Goal: Ask a question: Seek information or help from site administrators or community

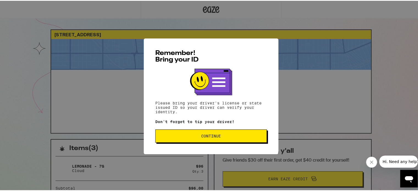
click at [236, 140] on button "Continue" at bounding box center [211, 135] width 112 height 13
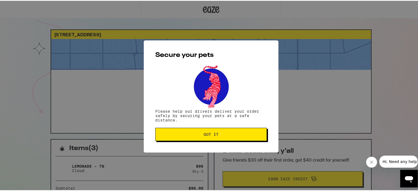
click at [220, 136] on span "Got it" at bounding box center [211, 134] width 102 height 4
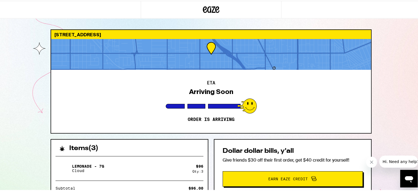
click at [207, 87] on div "Arriving Soon" at bounding box center [211, 91] width 44 height 8
click at [396, 161] on span "Hi. Need any help?" at bounding box center [401, 161] width 36 height 4
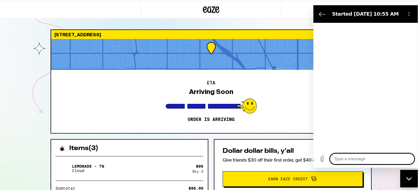
type textarea "x"
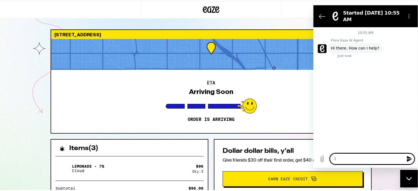
type textarea "I"
type textarea "x"
type textarea "I"
type textarea "x"
type textarea "I g"
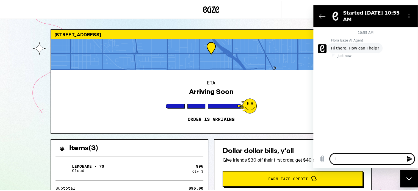
type textarea "x"
type textarea "I go"
type textarea "x"
type textarea "I got"
type textarea "x"
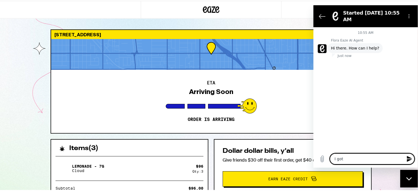
type textarea "I got"
type textarea "x"
type textarea "I got a"
type textarea "x"
type textarea "I got a"
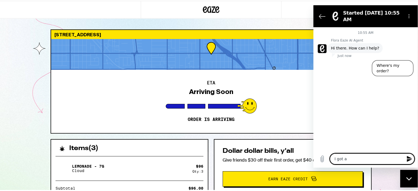
type textarea "x"
type textarea "I got a t"
type textarea "x"
type textarea "I got a te"
type textarea "x"
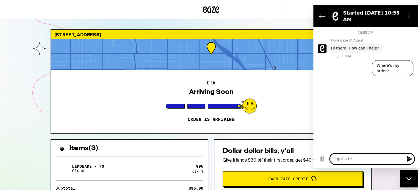
type textarea "I got a tex"
type textarea "x"
type textarea "I got a text"
type textarea "x"
type textarea "I got a text"
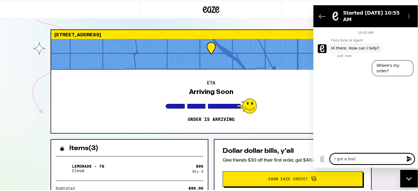
type textarea "x"
type textarea "I got a text 1"
type textarea "x"
type textarea "I got a text"
type textarea "x"
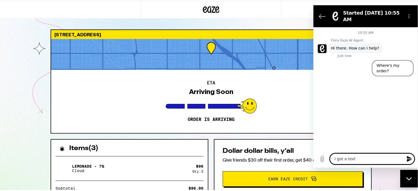
type textarea "I got a text 1"
type textarea "x"
type textarea "I got a text 10"
type textarea "x"
type textarea "I got a text 10"
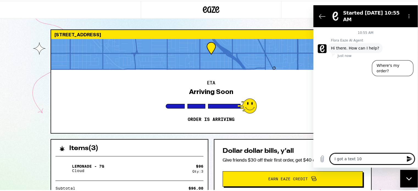
type textarea "x"
type textarea "I got a text 10 m"
type textarea "x"
type textarea "I got a text 10 mi"
type textarea "x"
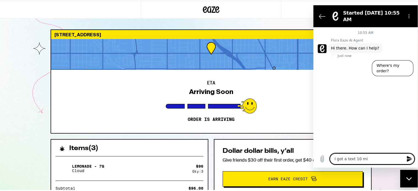
type textarea "I got a text 10 min"
type textarea "x"
type textarea "I got a text 10 minu"
type textarea "x"
type textarea "I got a text 10 minut"
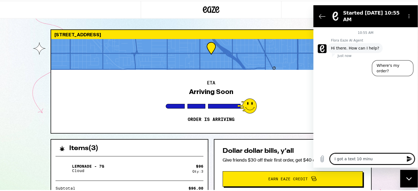
type textarea "x"
type textarea "I got a text 10 minute"
type textarea "x"
type textarea "I got a text 10 minutes"
type textarea "x"
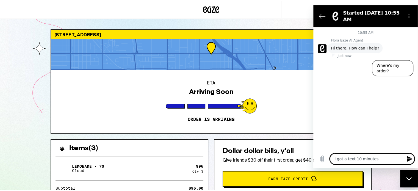
type textarea "I got a text 10 minutes"
type textarea "x"
type textarea "I got a text 10 minutes a"
type textarea "x"
type textarea "I got a text 10 minutes ag"
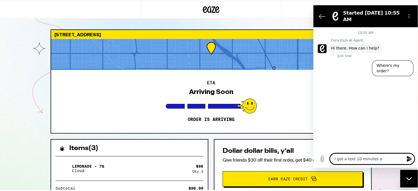
type textarea "x"
type textarea "I got a text 10 minutes ago"
type textarea "x"
type textarea "I got a text 10 minutes ago"
type textarea "x"
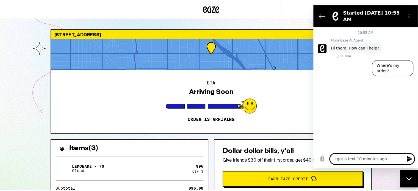
type textarea "I got a text 10 minutes ago t"
type textarea "x"
type textarea "I got a text 10 minutes ago th"
type textarea "x"
type textarea "I got a text 10 minutes ago tha"
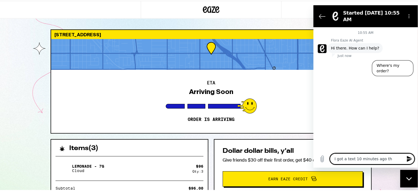
type textarea "x"
type textarea "I got a text 10 minutes ago that"
type textarea "x"
type textarea "I got a text 10 minutes ago that"
type textarea "x"
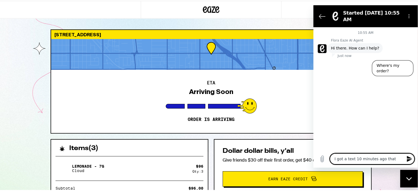
type textarea "I got a text 10 minutes ago that i"
type textarea "x"
type textarea "I got a text 10 minutes ago that it"
type textarea "x"
type textarea "I got a text 10 minutes ago that it"
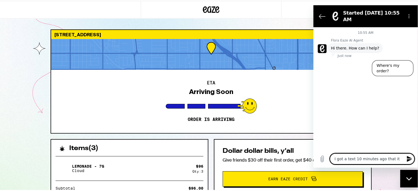
type textarea "x"
type textarea "I got a text 10 minutes ago that it w"
type textarea "x"
type textarea "I got a text 10 minutes ago that it wa"
type textarea "x"
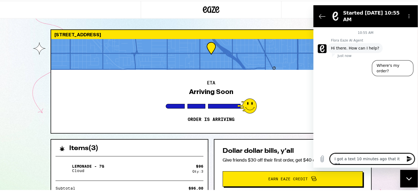
type textarea "I got a text 10 minutes ago that it was"
type textarea "x"
type textarea "I got a text 10 minutes ago that it was"
type textarea "x"
type textarea "I got a text 10 minutes ago that it was ""
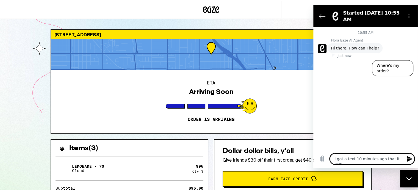
type textarea "x"
type textarea "I got a text 10 minutes ago that it was "a"
type textarea "x"
type textarea "I got a text 10 minutes ago that it was "aa"
type textarea "x"
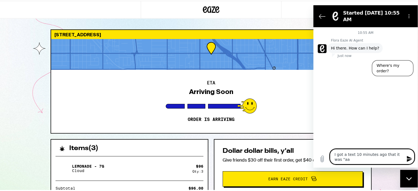
type textarea "I got a text 10 minutes ago that it was "aar"
type textarea "x"
type textarea "I got a text 10 minutes ago that it was "aa"
type textarea "x"
type textarea "I got a text 10 minutes ago that it was "a"
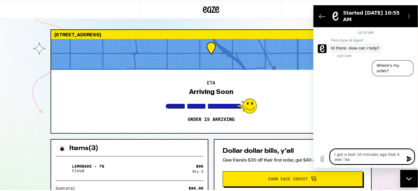
type textarea "x"
type textarea "I got a text 10 minutes ago that it was "ar"
type textarea "x"
type textarea "I got a text 10 minutes ago that it was "arr"
type textarea "x"
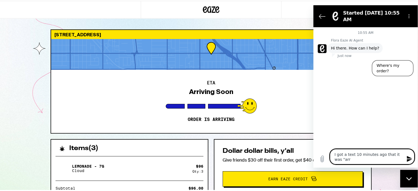
type textarea "I got a text 10 minutes ago that it was "arri"
type textarea "x"
type textarea "I got a text 10 minutes ago that it was "arr"
type textarea "x"
type textarea "I got a text 10 minutes ago that it was "ar"
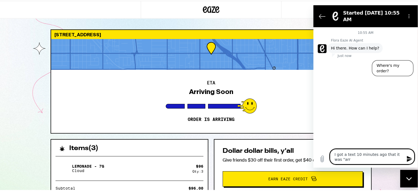
type textarea "x"
type textarea "I got a text 10 minutes ago that it was "a"
type textarea "x"
type textarea "I got a text 10 minutes ago that it was ""
type textarea "x"
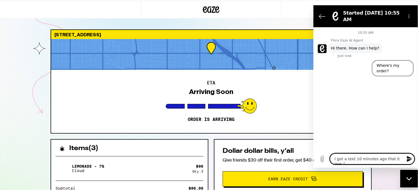
type textarea "I got a text 10 minutes ago that it was"
type textarea "x"
type textarea "I got a text 10 minutes ago that it was"
type textarea "x"
type textarea "I got a text 10 minutes ago that it wa"
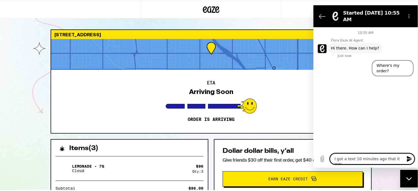
type textarea "x"
type textarea "I got a text 10 minutes ago that it w"
type textarea "x"
type textarea "I got a text 10 minutes ago that it"
type textarea "x"
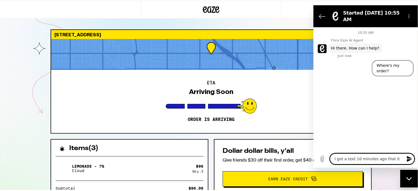
type textarea "I got a text 10 minutes ago that it"
type textarea "x"
type textarea "I got a text 10 minutes ago that i"
type textarea "x"
type textarea "I got a text 10 minutes ago that"
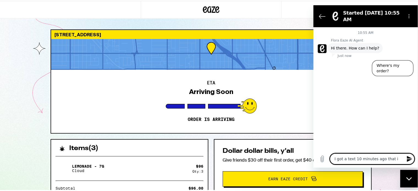
type textarea "x"
type textarea "I got a text 10 minutes ago that"
type textarea "x"
type textarea "I got a text 10 minutes ago tha"
type textarea "x"
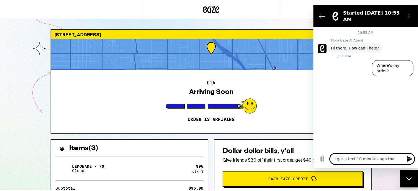
type textarea "I got a text 10 minutes ago th"
type textarea "x"
type textarea "I got a text 10 minutes ago t"
type textarea "x"
type textarea "I got a text 10 minutes ago"
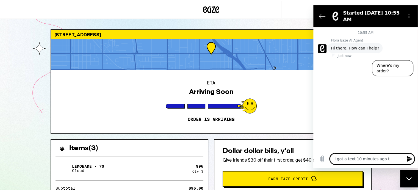
type textarea "x"
type textarea "I got a text 10 minutes ago"
type textarea "x"
type textarea "I got a text 10 minutes ag"
type textarea "x"
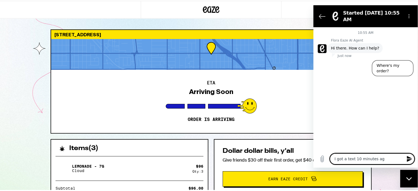
type textarea "I got a text 10 minutes a"
type textarea "x"
type textarea "I got a text 10 minutes"
type textarea "x"
type textarea "I got a text 10 minutes"
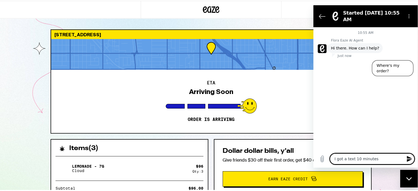
type textarea "x"
type textarea "I got a text 10 minute"
type textarea "x"
type textarea "I got a text 10 minut"
type textarea "x"
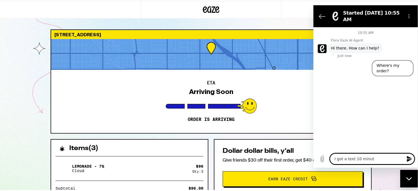
type textarea "I got a text 10 minu"
type textarea "x"
type textarea "I got a text 10 min"
type textarea "x"
type textarea "I got a text 10 mi"
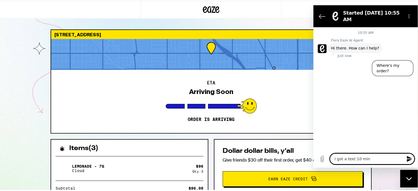
type textarea "x"
type textarea "I got a text 10 m"
type textarea "x"
type textarea "I got a text 10"
type textarea "x"
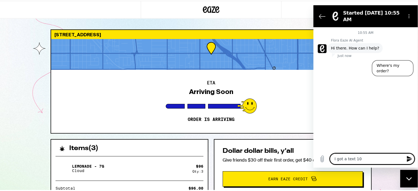
type textarea "I got a text 10"
type textarea "x"
type textarea "I got a text 1"
type textarea "x"
type textarea "I got a text"
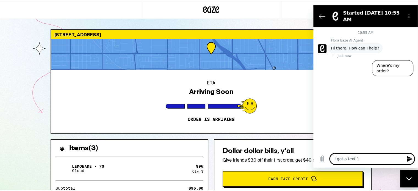
type textarea "x"
type textarea "I got a text"
type textarea "x"
type textarea "I got a tex"
type textarea "x"
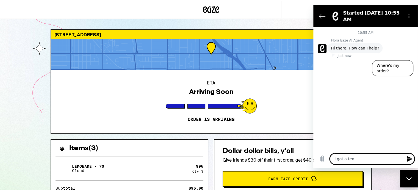
type textarea "I got a te"
type textarea "x"
type textarea "I got a t"
type textarea "x"
type textarea "I got a"
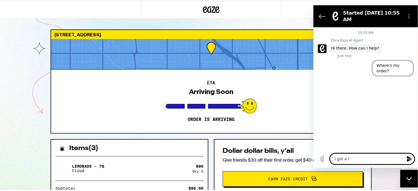
type textarea "x"
type textarea "I got a"
type textarea "x"
type textarea "I got"
type textarea "x"
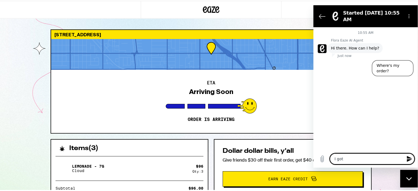
type textarea "I got"
type textarea "x"
type textarea "I go"
type textarea "x"
type textarea "I g"
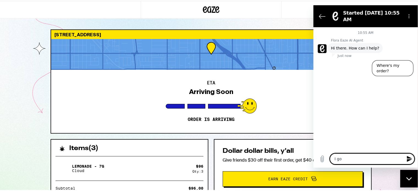
type textarea "x"
type textarea "I"
type textarea "x"
type textarea "I"
type textarea "x"
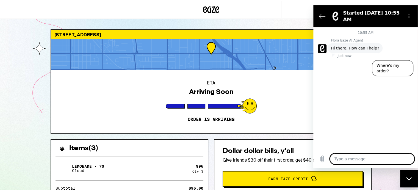
click at [212, 83] on h2 "ETA" at bounding box center [211, 82] width 8 height 4
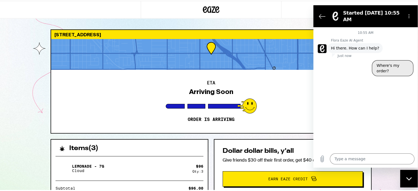
click at [391, 60] on button "Where's my order?" at bounding box center [393, 68] width 42 height 16
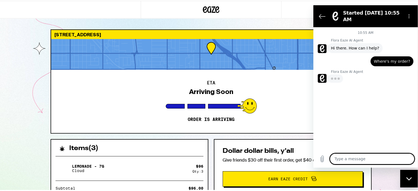
type textarea "x"
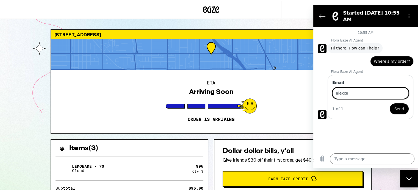
type input "[EMAIL_ADDRESS][DOMAIN_NAME]"
click at [393, 103] on button "Send" at bounding box center [399, 108] width 19 height 11
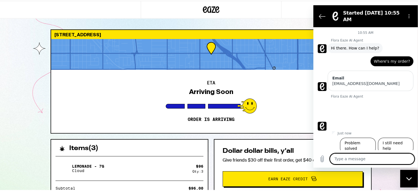
click at [355, 108] on link "[URL][DOMAIN_NAME]" at bounding box center [354, 110] width 47 height 4
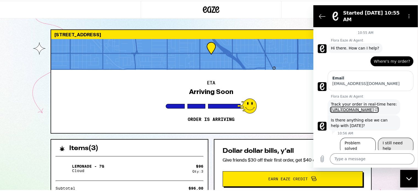
click at [405, 138] on button "I still need help" at bounding box center [395, 146] width 35 height 16
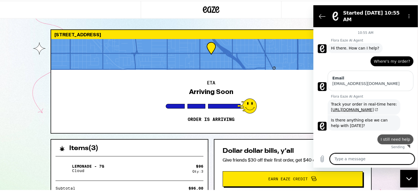
type textarea "x"
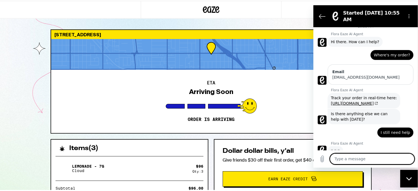
scroll to position [6, 0]
type textarea "t"
type textarea "x"
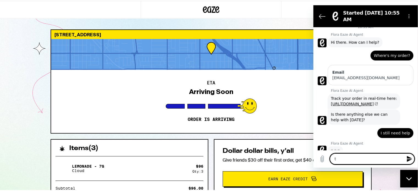
type textarea "th"
type textarea "x"
type textarea "the"
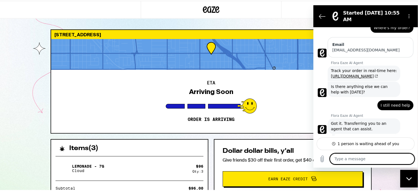
scroll to position [34, 0]
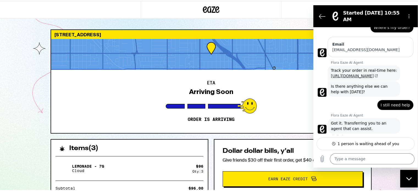
click at [351, 74] on link "[URL][DOMAIN_NAME]" at bounding box center [354, 76] width 47 height 4
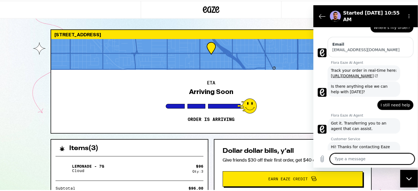
scroll to position [0, 0]
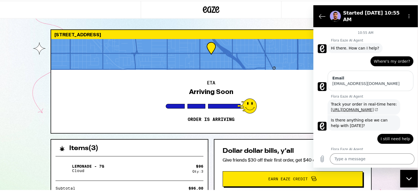
click at [351, 108] on link "[URL][DOMAIN_NAME]" at bounding box center [354, 110] width 47 height 4
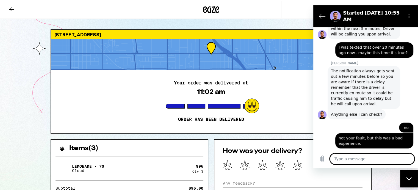
scroll to position [305, 0]
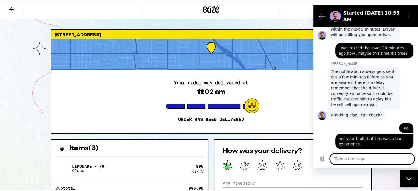
click at [223, 164] on icon at bounding box center [227, 164] width 9 height 10
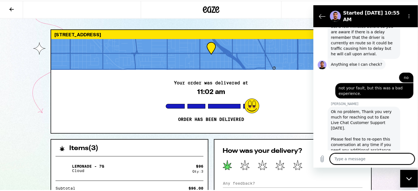
scroll to position [357, 0]
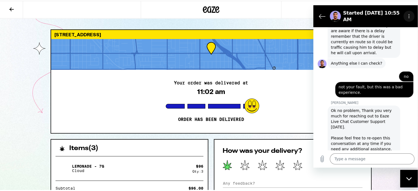
click at [408, 14] on icon "Options menu" at bounding box center [409, 16] width 4 height 4
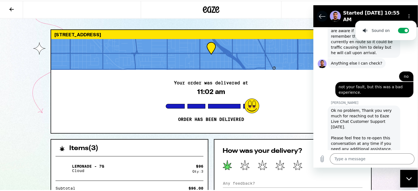
click at [322, 14] on icon "Back to the conversation list" at bounding box center [322, 16] width 6 height 4
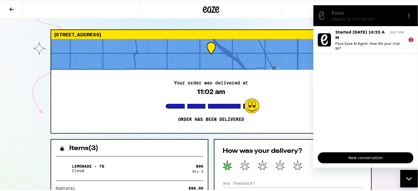
click at [410, 172] on div "Close messaging window" at bounding box center [409, 178] width 16 height 16
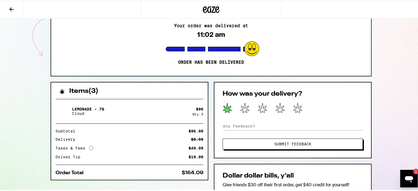
scroll to position [57, 0]
click at [244, 126] on input at bounding box center [293, 125] width 140 height 8
click at [253, 142] on span "Submit Feedback" at bounding box center [293, 143] width 96 height 4
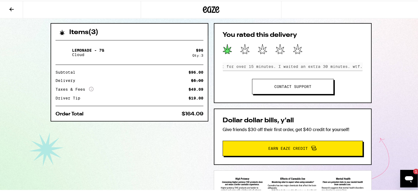
click at [297, 90] on link "Contact support" at bounding box center [293, 85] width 82 height 15
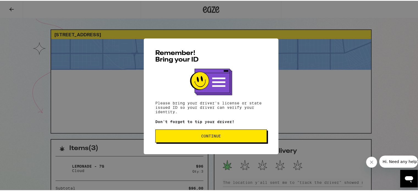
click at [395, 98] on div "Remember! Bring your ID Please bring your driver's license or state issued ID s…" at bounding box center [211, 95] width 422 height 191
